Goal: Task Accomplishment & Management: Complete application form

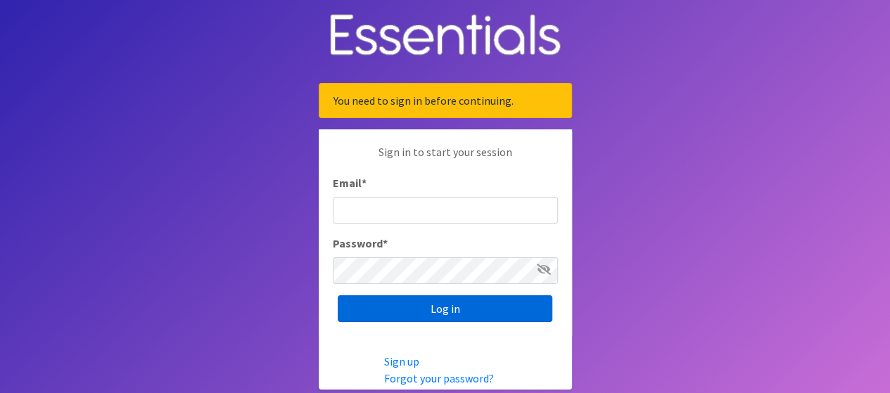
type input "[PERSON_NAME][EMAIL_ADDRESS][PERSON_NAME][DOMAIN_NAME]"
click at [449, 305] on input "Log in" at bounding box center [445, 309] width 215 height 27
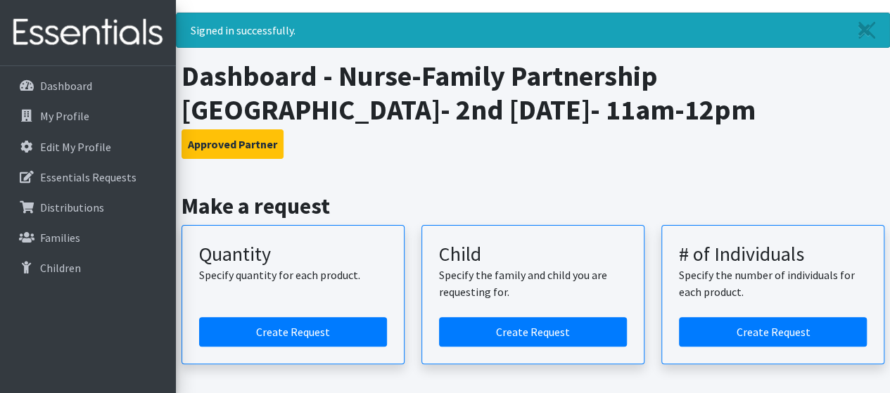
scroll to position [70, 0]
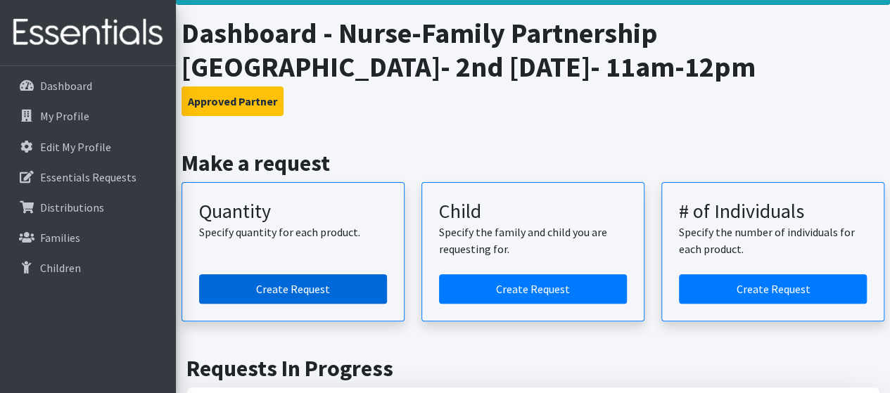
click at [336, 283] on link "Create Request" at bounding box center [293, 289] width 188 height 30
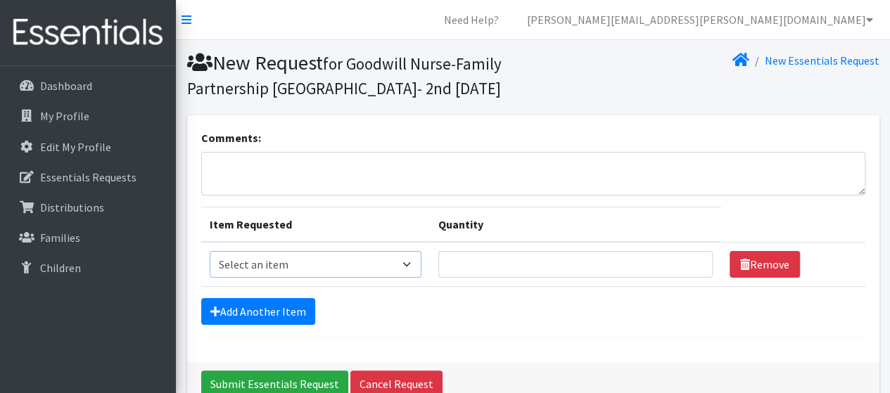
click at [334, 264] on select "Select an item Kids (Newborn) Kids (Size 1) Kids (Size 2) Kids (Size 3) Kids (S…" at bounding box center [316, 264] width 212 height 27
select select "3400"
click at [210, 251] on select "Select an item Kids (Newborn) Kids (Size 1) Kids (Size 2) Kids (Size 3) Kids (S…" at bounding box center [316, 264] width 212 height 27
click at [463, 261] on input "Quantity" at bounding box center [575, 264] width 274 height 27
